Goal: Task Accomplishment & Management: Use online tool/utility

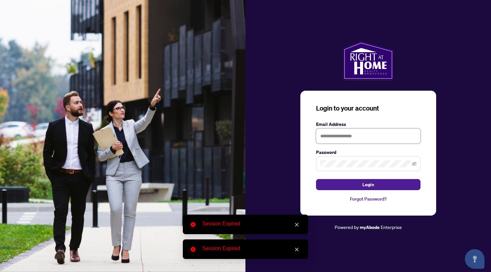
click at [356, 136] on input "text" at bounding box center [368, 136] width 105 height 15
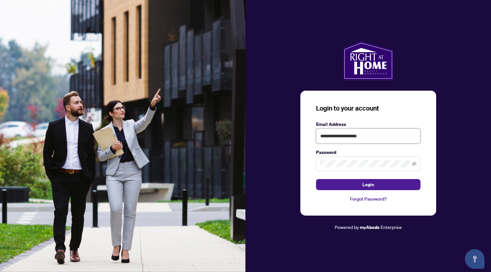
type input "**********"
click at [316, 179] on button "Login" at bounding box center [368, 184] width 105 height 11
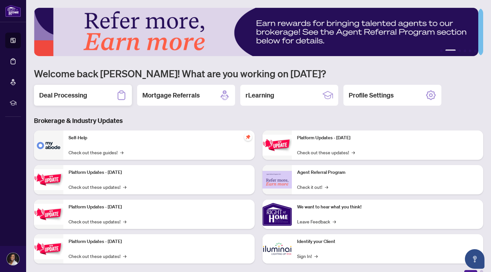
click at [90, 94] on div "Deal Processing" at bounding box center [83, 95] width 98 height 21
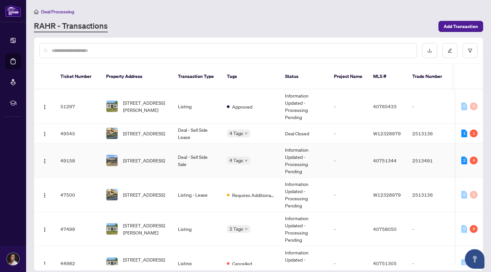
click at [391, 158] on span "40751344" at bounding box center [385, 161] width 24 height 6
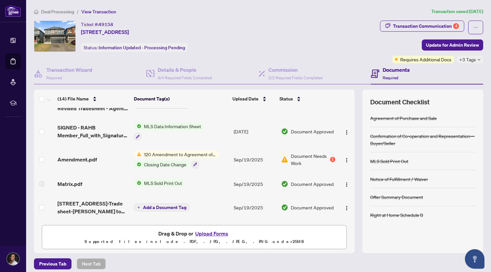
scroll to position [44, 0]
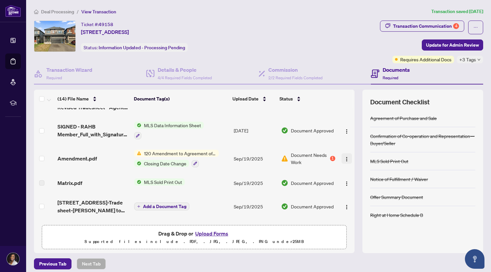
click at [344, 158] on img "button" at bounding box center [346, 159] width 5 height 5
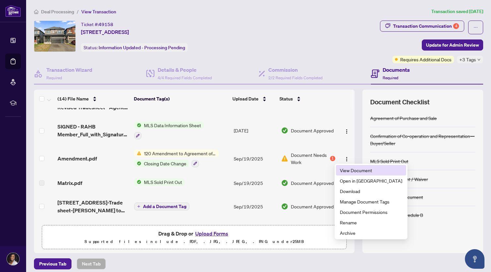
click at [344, 168] on span "View Document" at bounding box center [371, 170] width 62 height 7
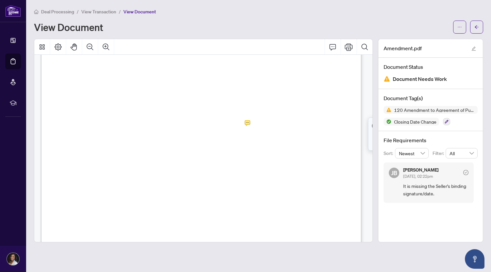
scroll to position [512, 0]
click at [348, 46] on icon "Print" at bounding box center [349, 46] width 8 height 7
